Goal: Task Accomplishment & Management: Use online tool/utility

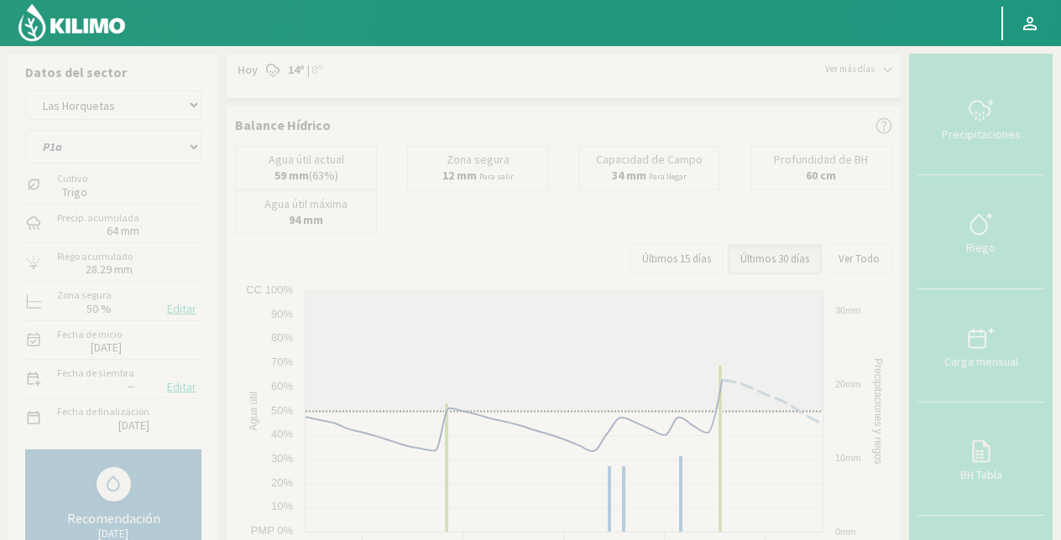
select select "21: Object"
select select "115: Object"
click at [112, 107] on select "El Espartillar - [PERSON_NAME] Las Horquetas" at bounding box center [113, 105] width 176 height 29
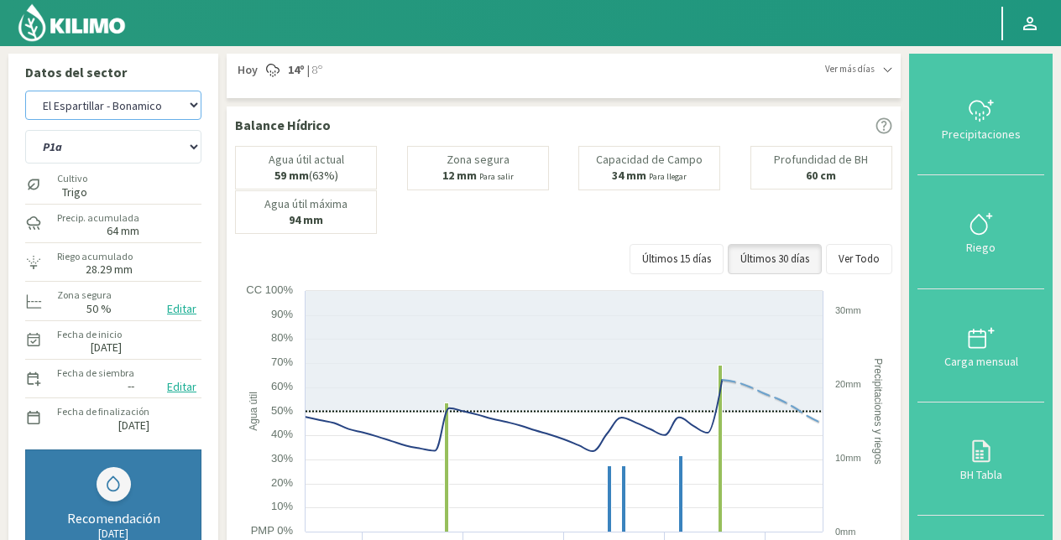
click at [25, 91] on select "El Espartillar - [PERSON_NAME] Las Horquetas" at bounding box center [113, 105] width 176 height 29
click at [121, 156] on select "P10 P12 P14 P1a P1c P2a P2b P3a P3c P4c P5b P5c P6c P7c P8a P8b" at bounding box center [113, 147] width 176 height 34
select select "22: Object"
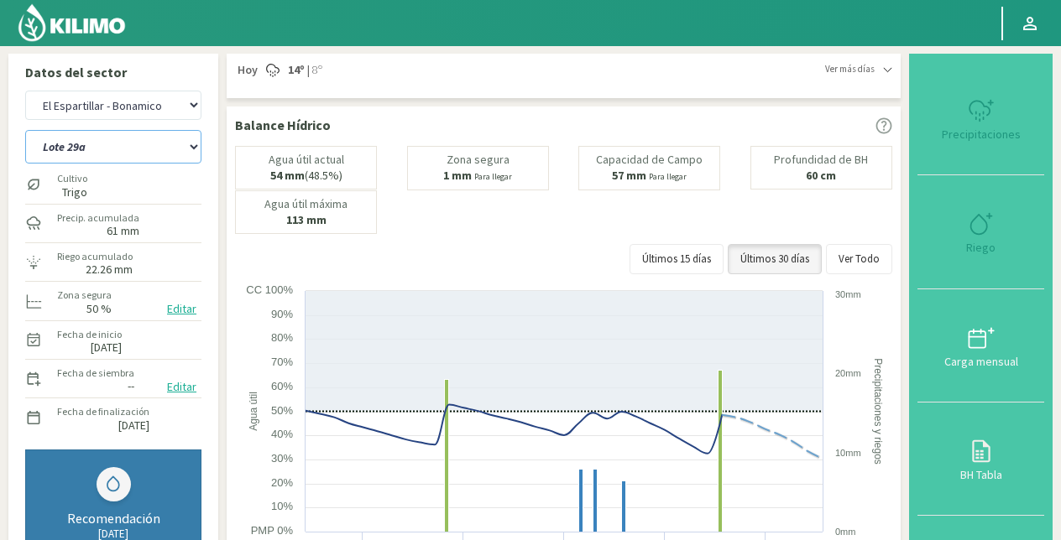
select select "129: Object"
click at [25, 130] on select "Lote 29a Lote 29c Lote 30b Lote 30c" at bounding box center [113, 147] width 176 height 34
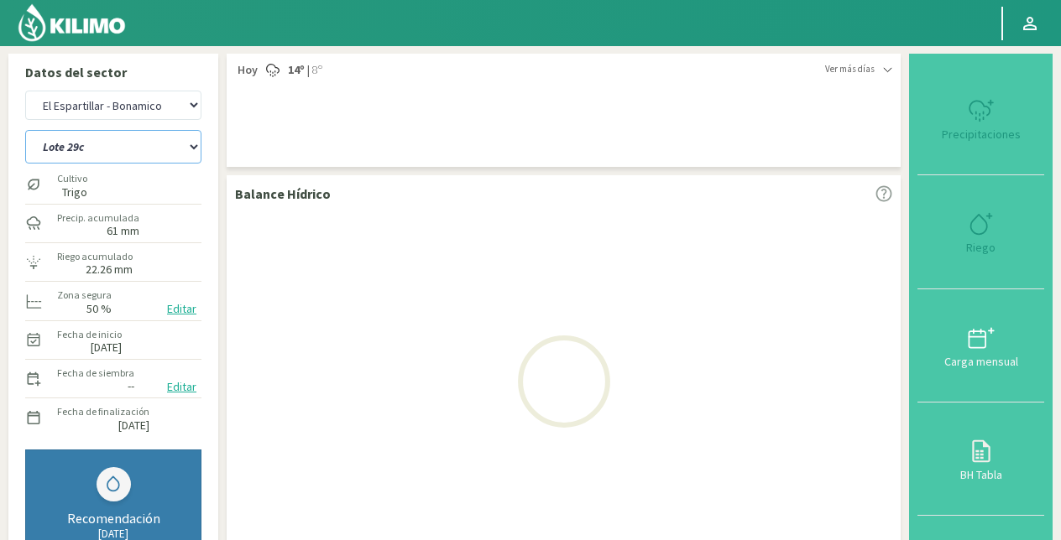
select select "24: Object"
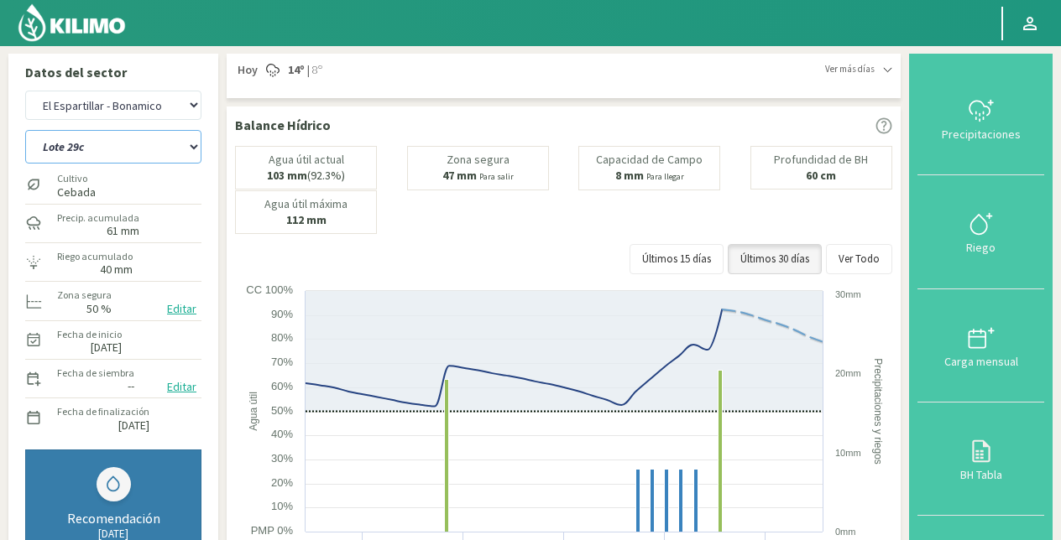
click at [107, 155] on select "Lote 29a Lote 29c Lote 30b Lote 30c" at bounding box center [113, 147] width 176 height 34
select select "135: Object"
click at [25, 130] on select "Lote 29a Lote 29c Lote 30b Lote 30c" at bounding box center [113, 147] width 176 height 34
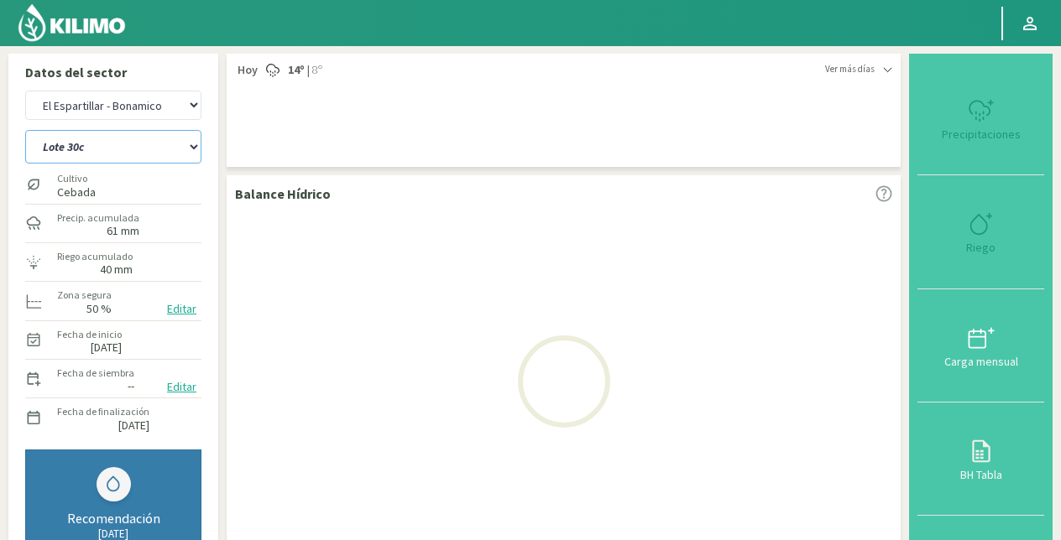
select select "26: Object"
select select "139: Object"
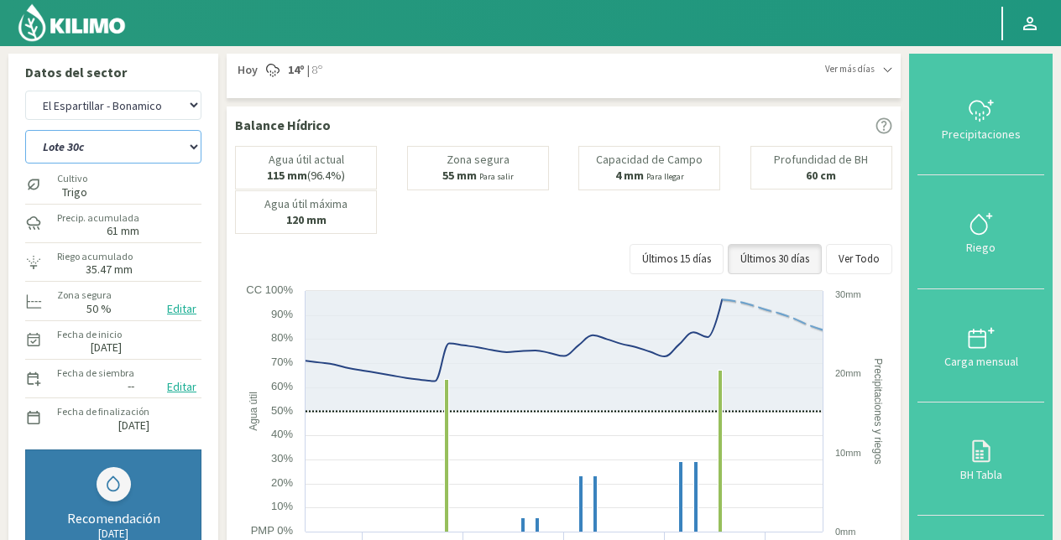
click at [102, 143] on select "Lote 29a Lote 29c Lote 30b Lote 30c" at bounding box center [113, 147] width 176 height 34
click at [111, 109] on select "El Espartillar - [PERSON_NAME] Las Horquetas" at bounding box center [113, 105] width 176 height 29
click at [25, 91] on select "El Espartillar - [PERSON_NAME] Las Horquetas" at bounding box center [113, 105] width 176 height 29
select select "29: Object"
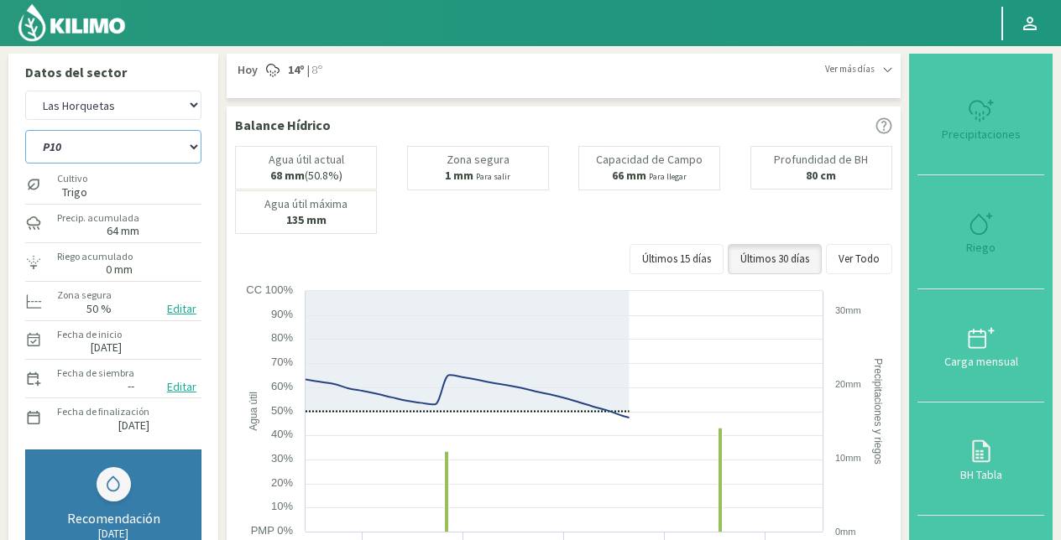
click at [112, 149] on select "P10 P12 P14 P1a P1c P2a P2b P3a P3c P4c P5b P5c P6c P7c P8a P8b" at bounding box center [113, 147] width 176 height 34
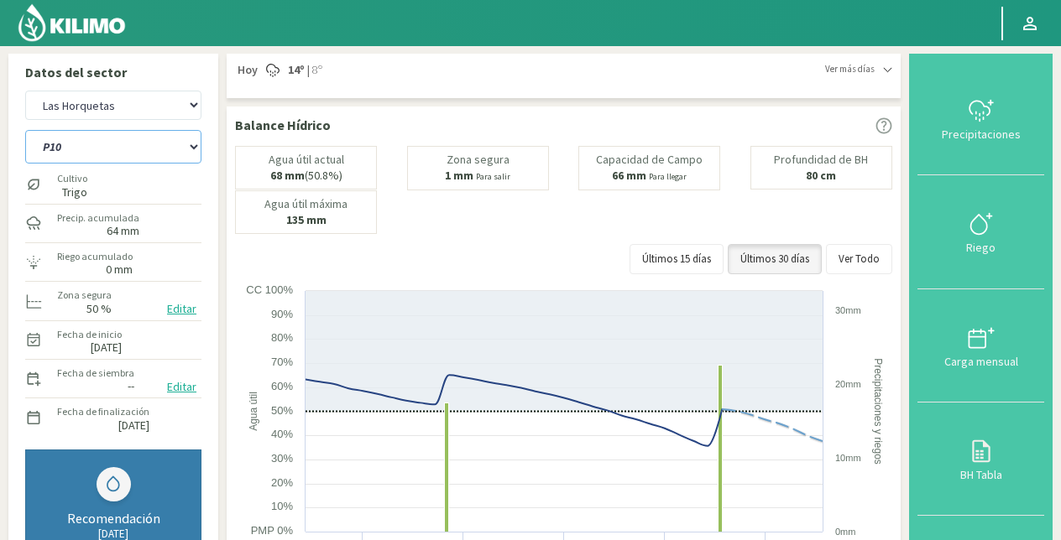
select select "149: Object"
click at [25, 130] on select "P10 P12 P14 P1a P1c P2a P2b P3a P3c P4c P5b P5c P6c P7c P8a P8b" at bounding box center [113, 147] width 176 height 34
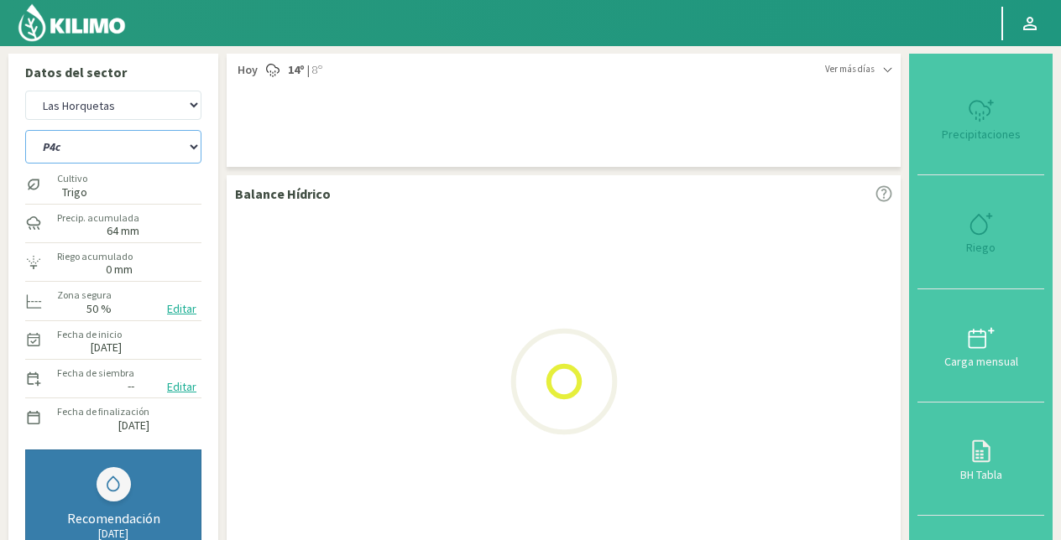
select select "31: Object"
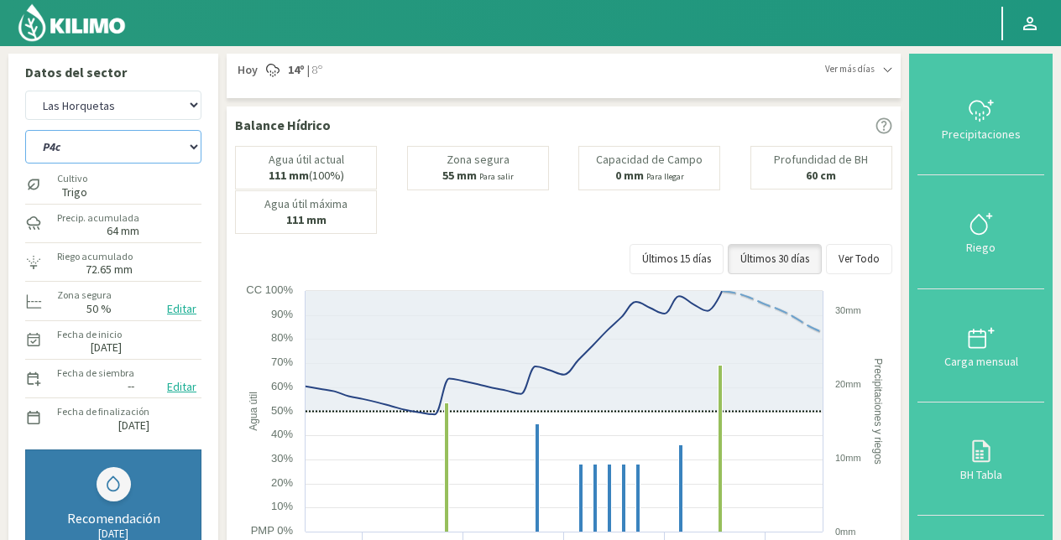
click at [97, 146] on select "P10 P12 P14 P1a P1c P2a P2b P3a P3c P4c P5b P5c P6c P7c P8a P8b" at bounding box center [113, 147] width 176 height 34
select select "158: Object"
click at [25, 130] on select "P10 P12 P14 P1a P1c P2a P2b P3a P3c P4c P5b P5c P6c P7c P8a P8b" at bounding box center [113, 147] width 176 height 34
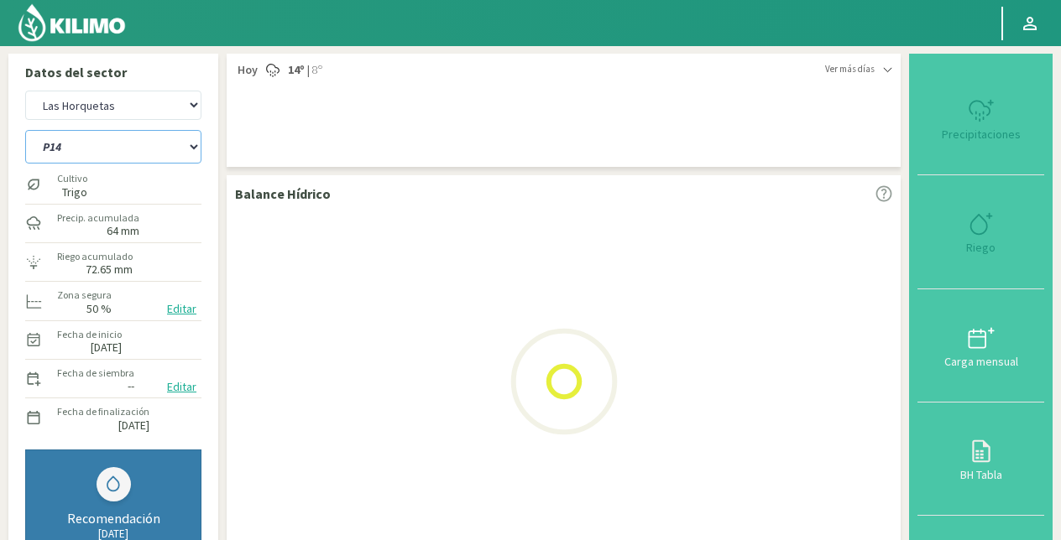
select select "33: Object"
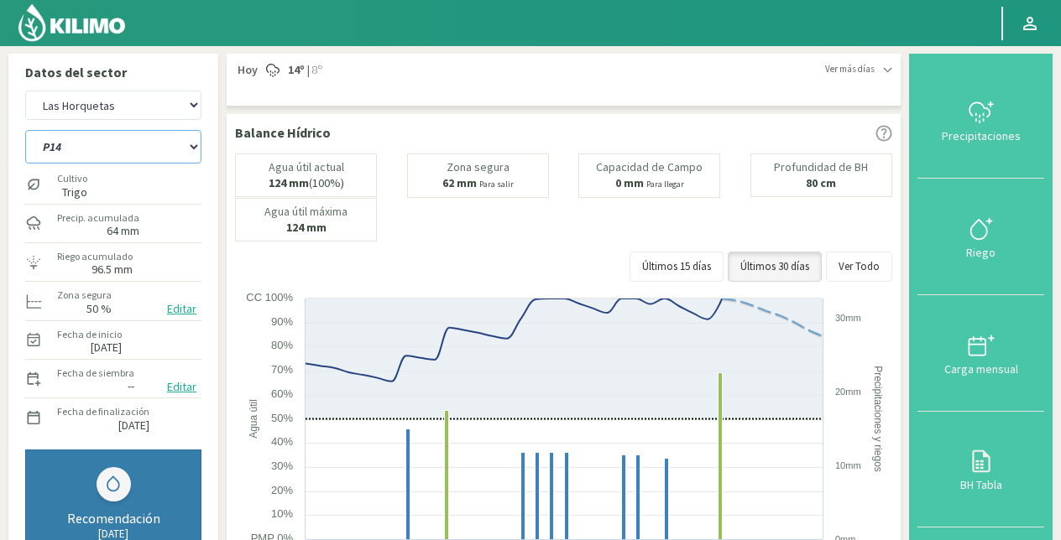
click at [127, 153] on select "P10 P12 P14 P1a P1c P2a P2b P3a P3c P4c P5b P5c P6c P7c P8a P8b" at bounding box center [113, 147] width 176 height 34
select select "176: Object"
click at [25, 130] on select "P10 P12 P14 P1a P1c P2a P2b P3a P3c P4c P5b P5c P6c P7c P8a P8b" at bounding box center [113, 147] width 176 height 34
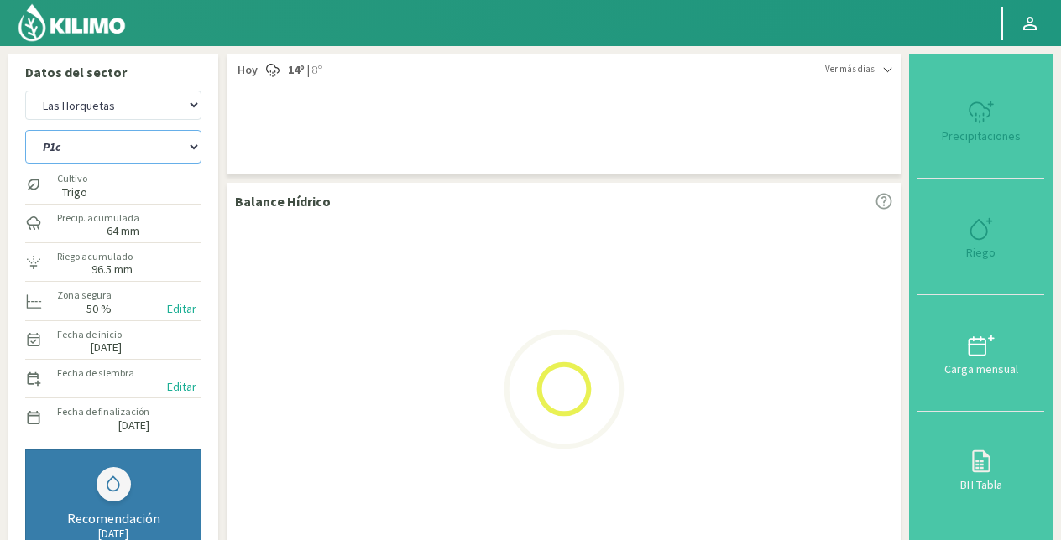
select select "35: Object"
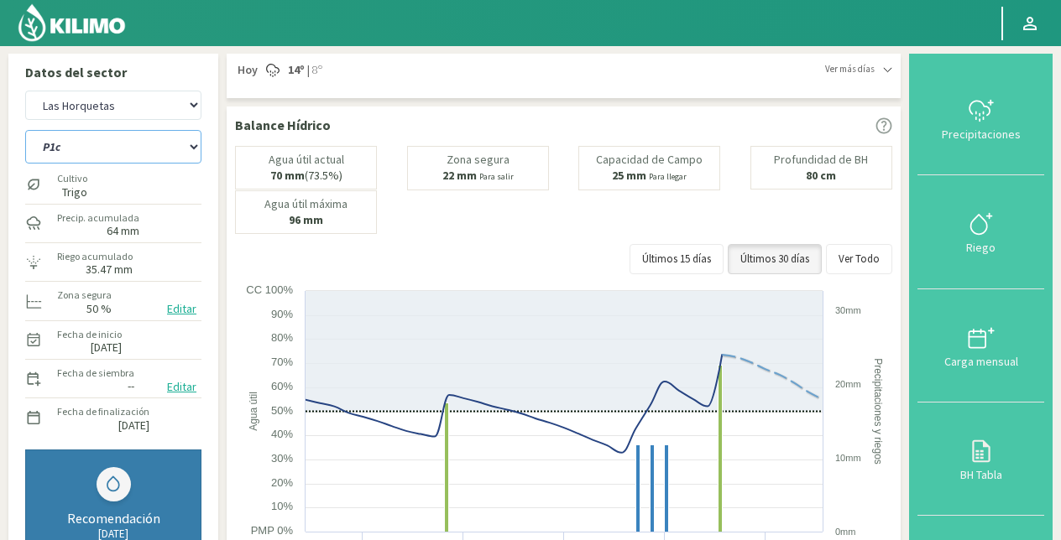
click at [129, 150] on select "P10 P12 P14 P1a P1c P2a P2b P3a P3c P4c P5b P5c P6c P7c P8a P8b" at bounding box center [113, 147] width 176 height 34
select select "194: Object"
click at [25, 130] on select "P10 P12 P14 P1a P1c P2a P2b P3a P3c P4c P5b P5c P6c P7c P8a P8b" at bounding box center [113, 147] width 176 height 34
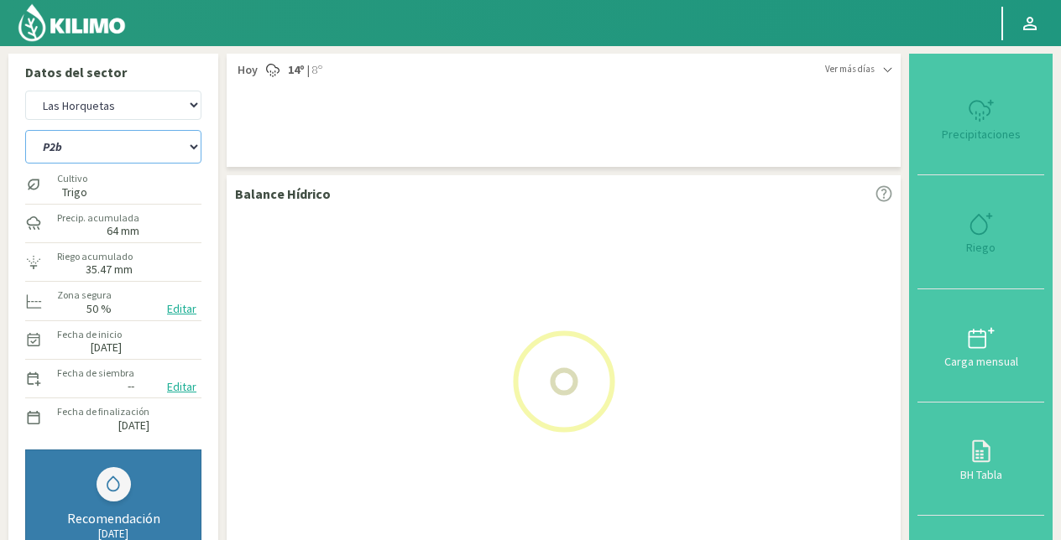
select select "37: Object"
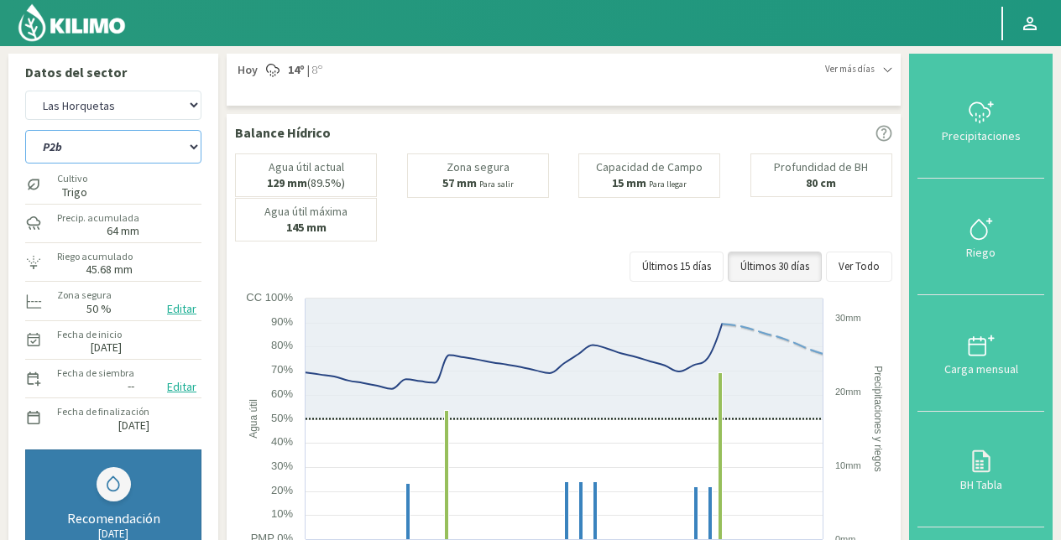
click at [82, 149] on select "P10 P12 P14 P1a P1c P2a P2b P3a P3c P4c P5b P5c P6c P7c P8a P8b" at bounding box center [113, 147] width 176 height 34
click at [25, 130] on select "P10 P12 P14 P1a P1c P2a P2b P3a P3c P4c P5b P5c P6c P7c P8a P8b" at bounding box center [113, 147] width 176 height 34
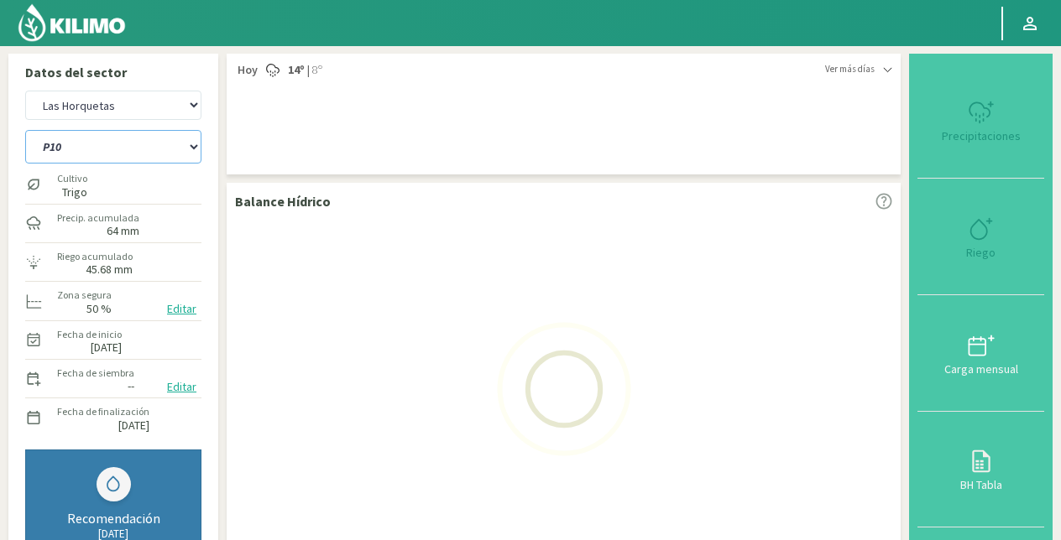
select select "210: Object"
select select "39: Object"
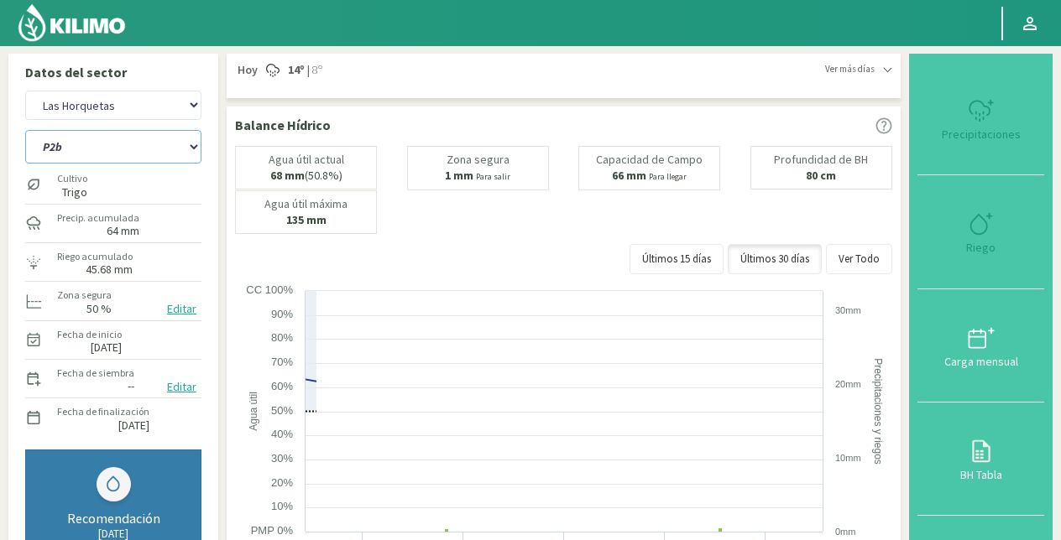
select select "220: Object"
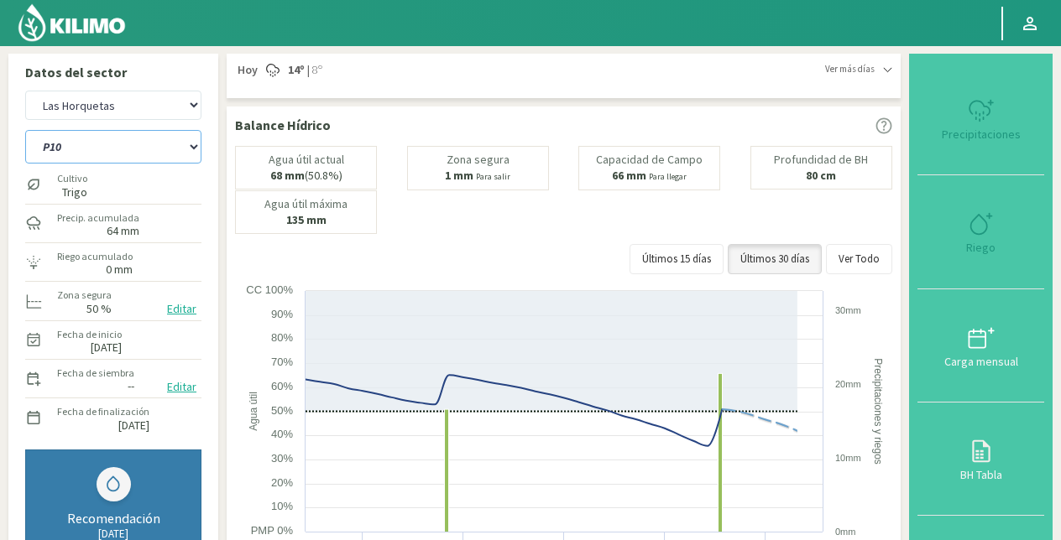
type input "0"
click at [978, 222] on icon at bounding box center [980, 224] width 27 height 27
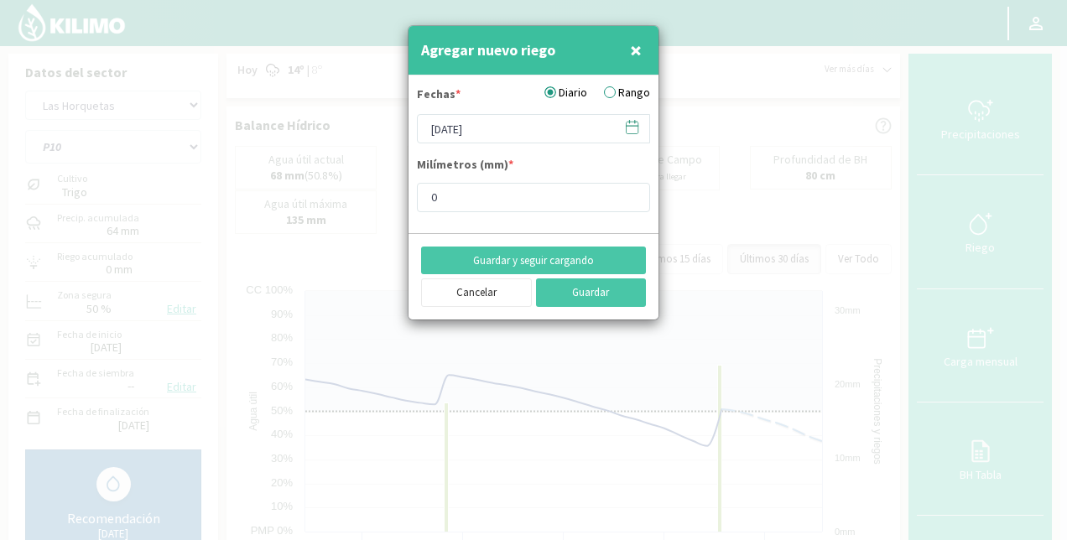
click at [609, 94] on label "Rango" at bounding box center [627, 93] width 46 height 18
click at [0, 0] on input "Rango" at bounding box center [0, 0] width 0 height 0
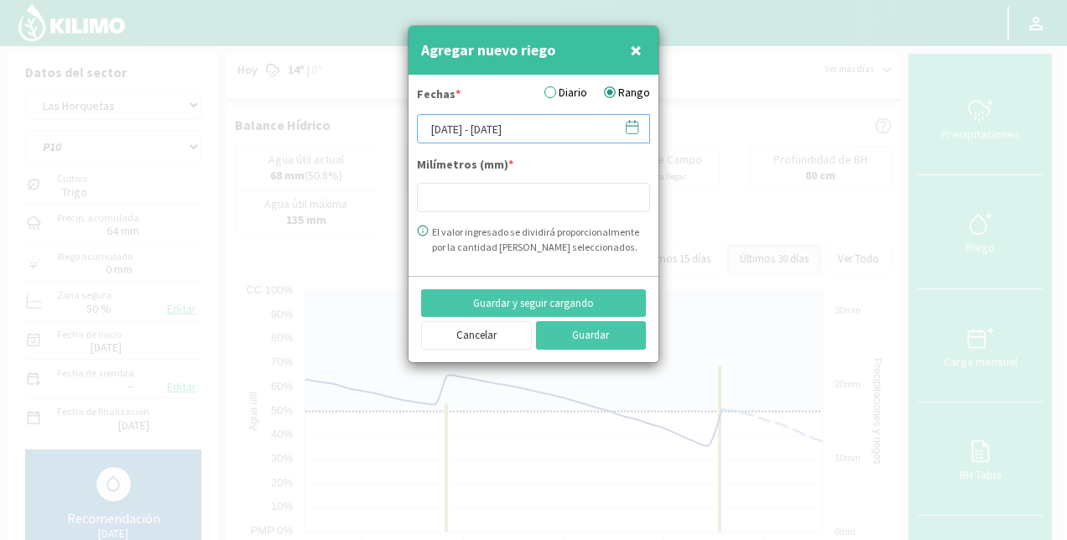
click at [488, 127] on input "[DATE] - [DATE]" at bounding box center [533, 128] width 233 height 29
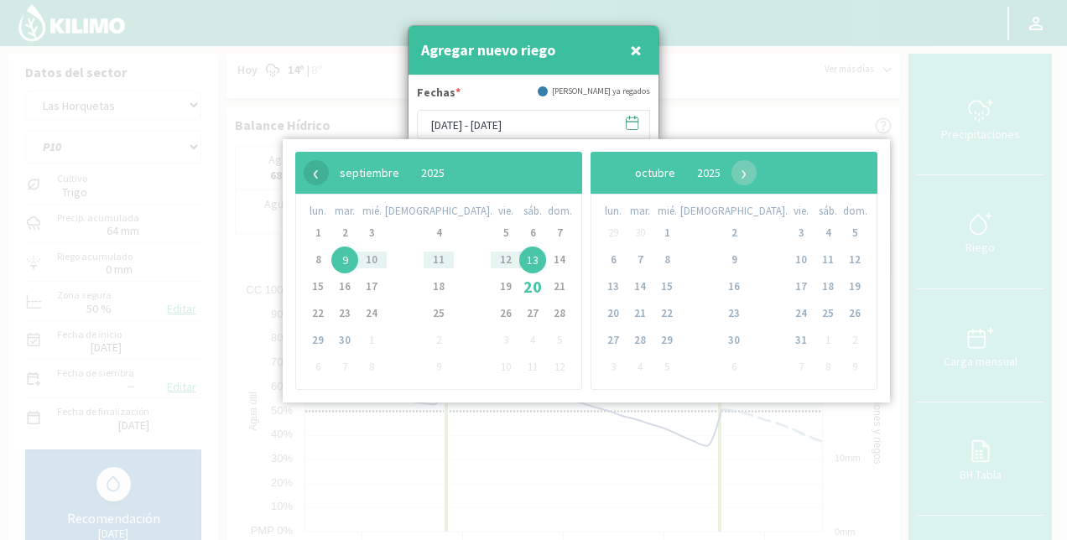
click at [312, 172] on span "‹" at bounding box center [316, 172] width 25 height 25
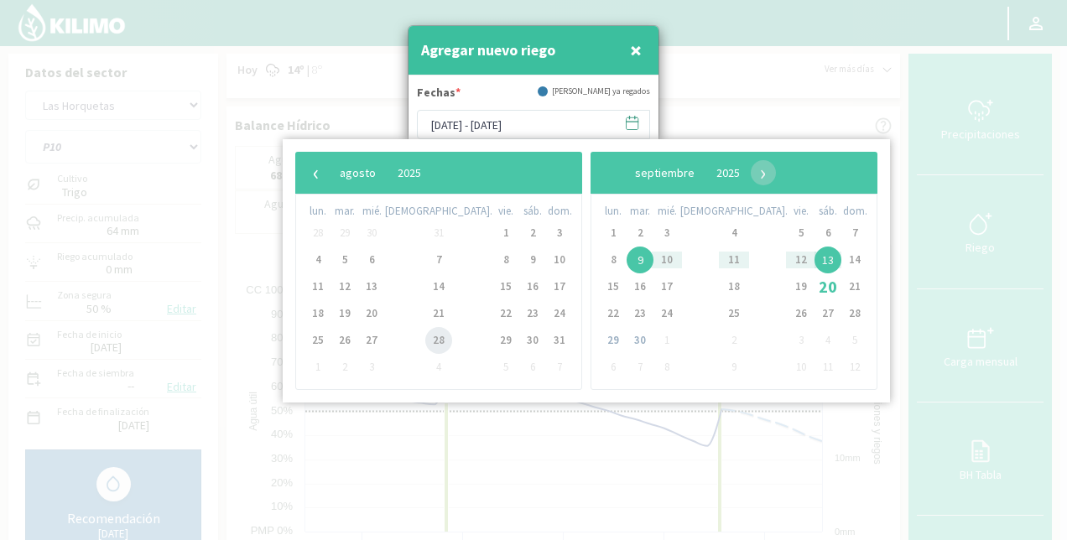
click at [425, 335] on span "28" at bounding box center [438, 340] width 27 height 27
click at [425, 338] on span "28" at bounding box center [438, 340] width 27 height 27
type input "[DATE] - [DATE]"
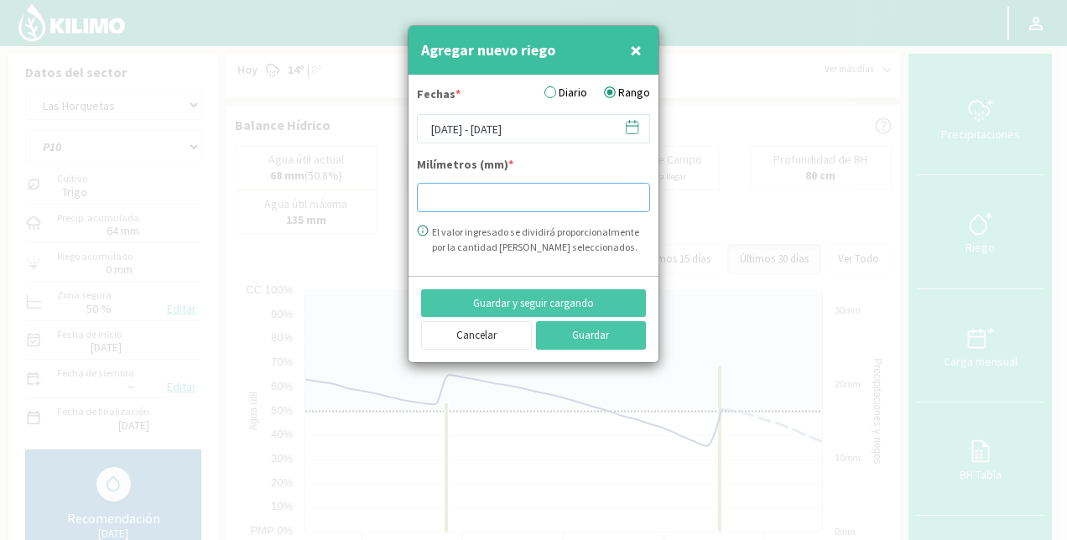
click at [477, 192] on input "number" at bounding box center [533, 197] width 233 height 29
type input "7.33"
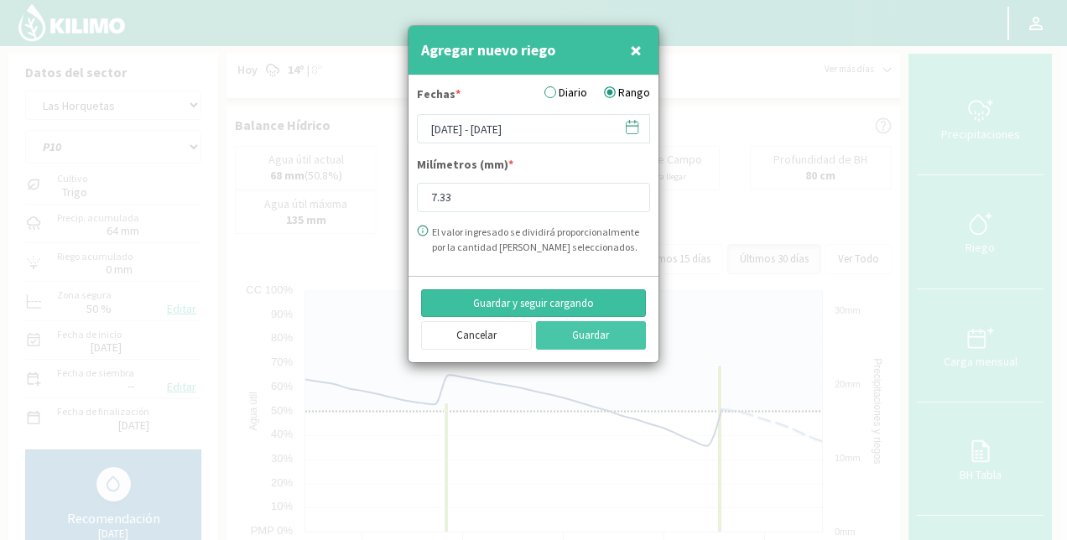
click at [549, 292] on button "Guardar y seguir cargando" at bounding box center [533, 303] width 225 height 29
click at [488, 119] on input "[DATE] - [DATE]" at bounding box center [533, 128] width 233 height 29
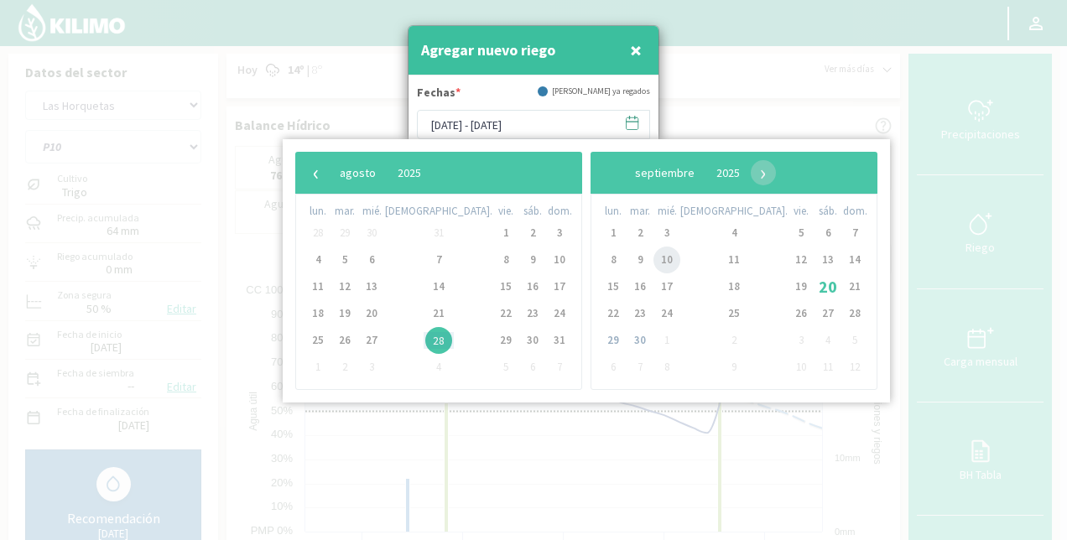
click at [654, 255] on span "10" at bounding box center [667, 260] width 27 height 27
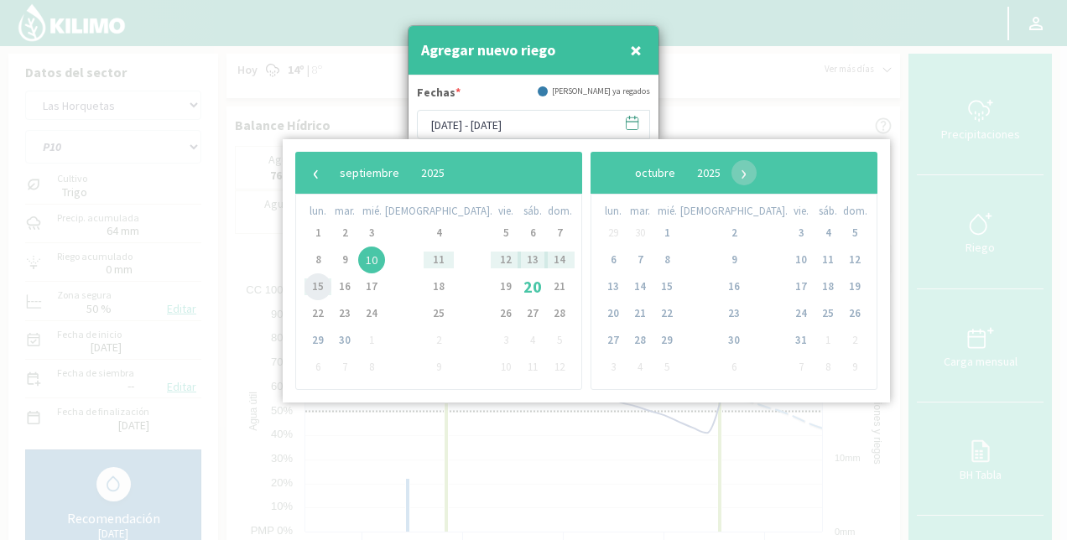
click at [327, 284] on span "15" at bounding box center [318, 287] width 27 height 27
type input "[DATE] - [DATE]"
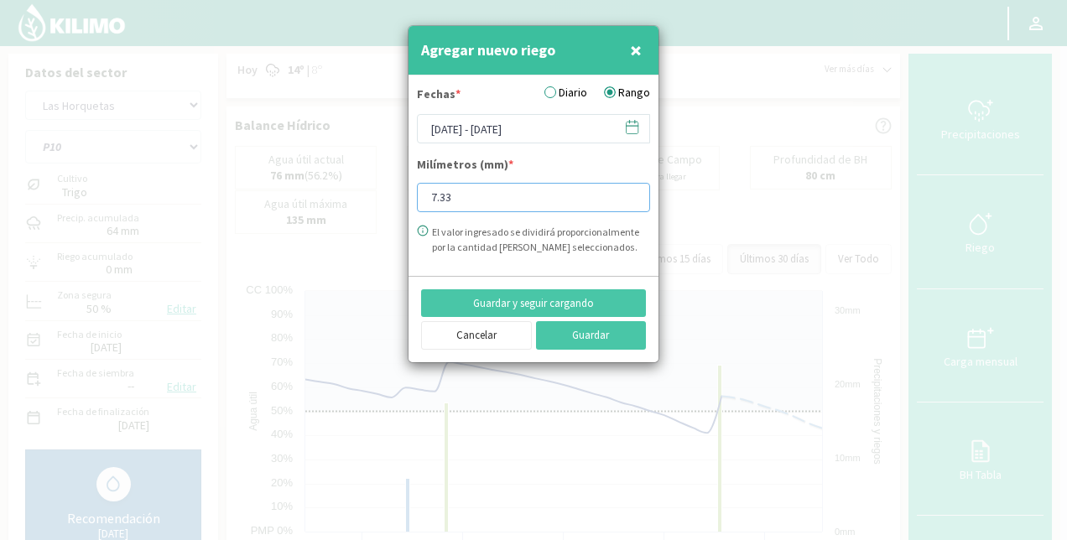
drag, startPoint x: 470, startPoint y: 196, endPoint x: 355, endPoint y: 196, distance: 115.0
click at [355, 196] on div "Agregar nuevo riego × Fechas * Diario Rango [DATE] - [DATE] Milímetros (mm) * 7…" at bounding box center [533, 270] width 1067 height 540
type input "38"
click at [602, 343] on button "Guardar" at bounding box center [591, 335] width 111 height 29
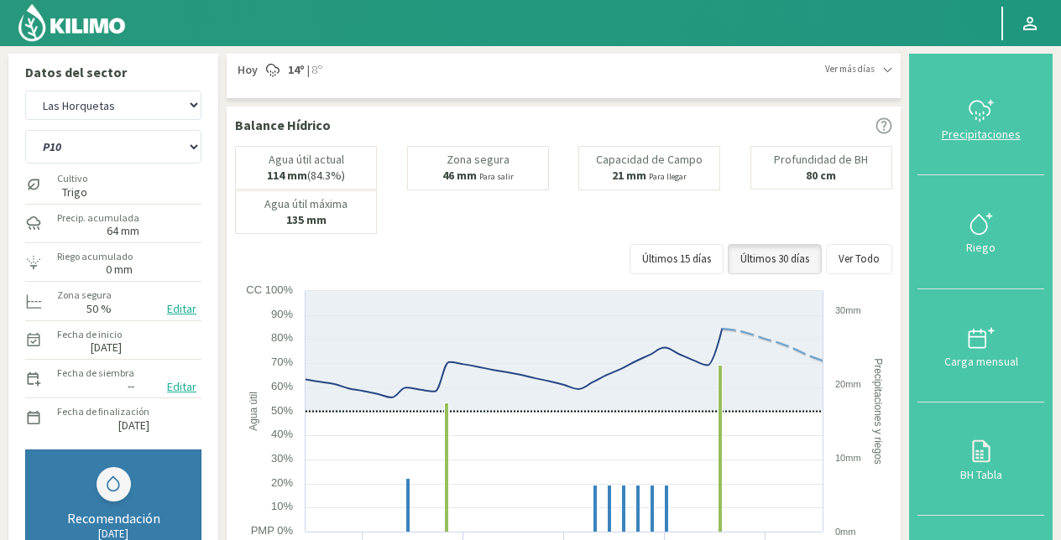
click at [980, 93] on button "Precipitaciones" at bounding box center [980, 118] width 127 height 113
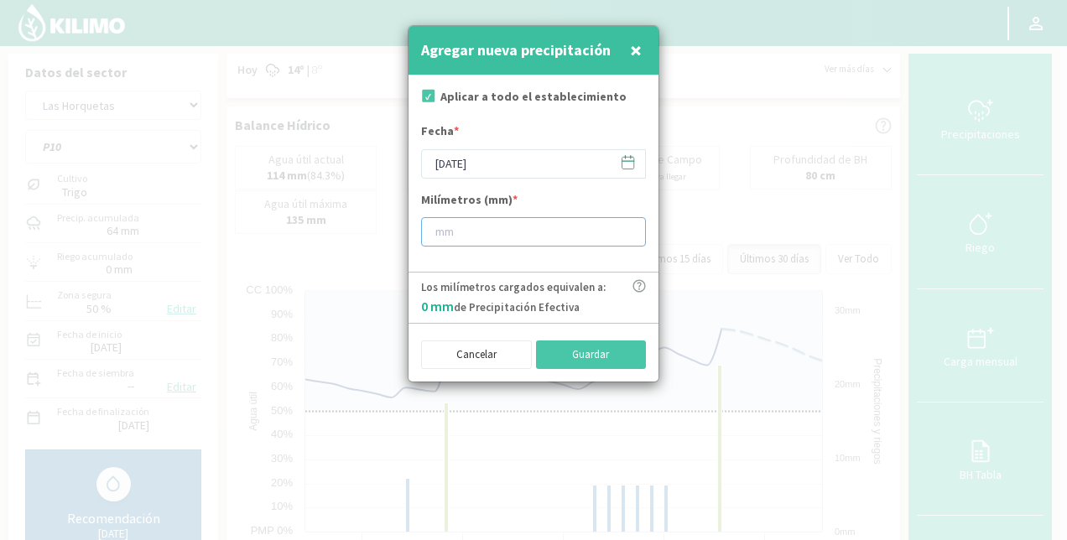
click at [478, 226] on input "number" at bounding box center [533, 231] width 225 height 29
type input "40"
click at [599, 352] on button "Guardar" at bounding box center [591, 355] width 111 height 29
